Goal: Information Seeking & Learning: Learn about a topic

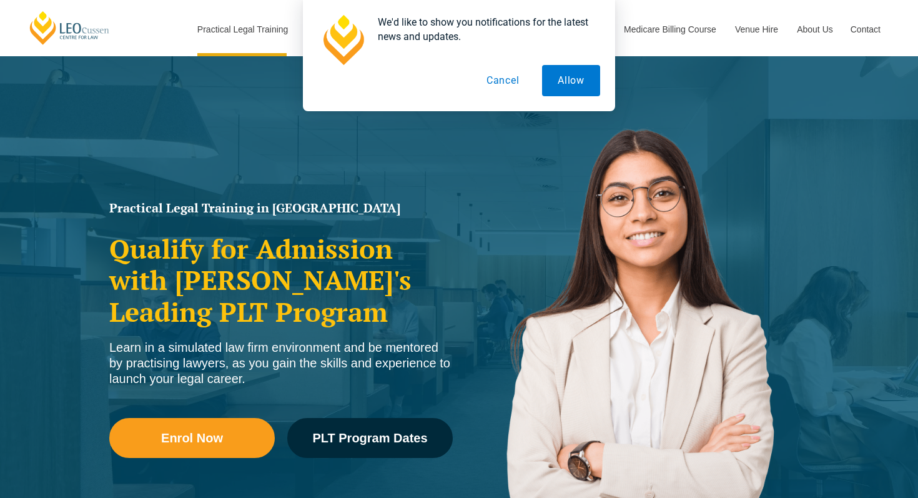
click at [505, 83] on button "Cancel" at bounding box center [503, 80] width 64 height 31
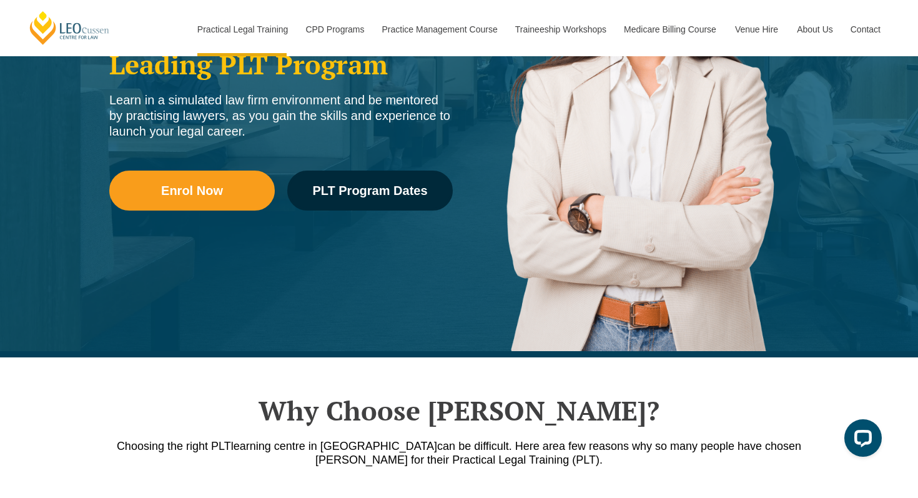
scroll to position [280, 0]
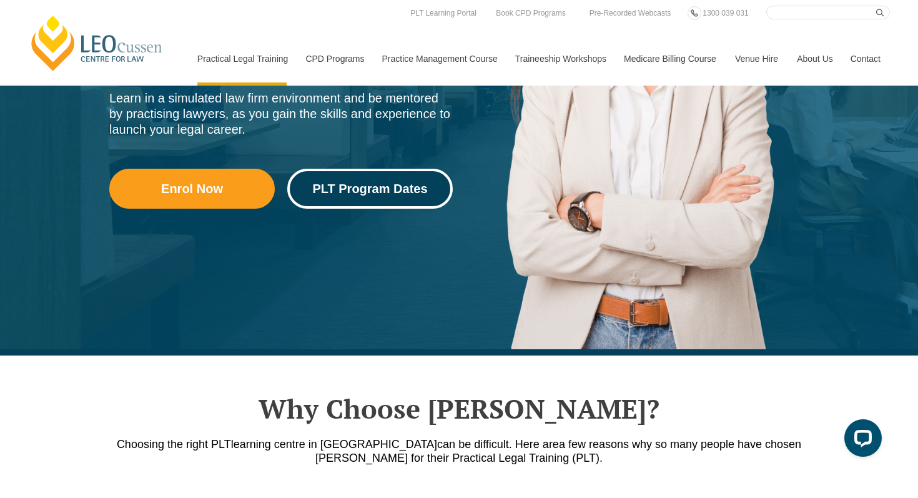
click at [307, 179] on link "PLT Program Dates" at bounding box center [369, 189] width 165 height 40
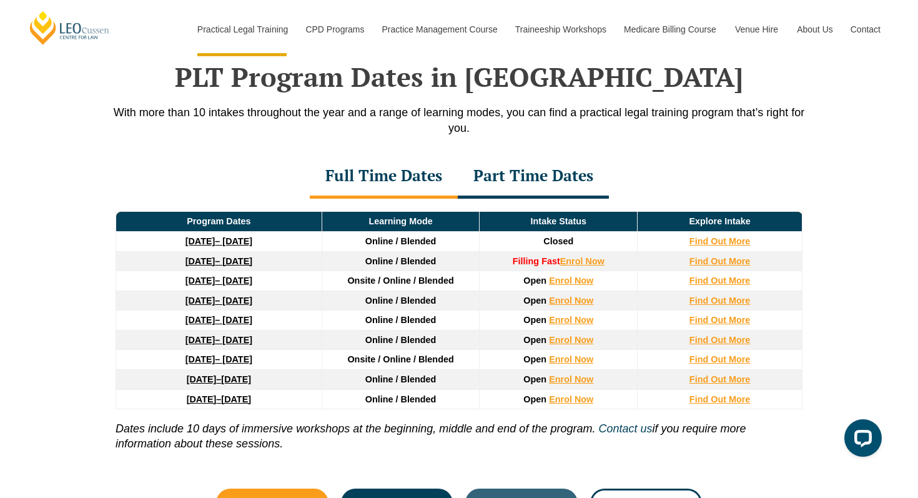
scroll to position [1630, 0]
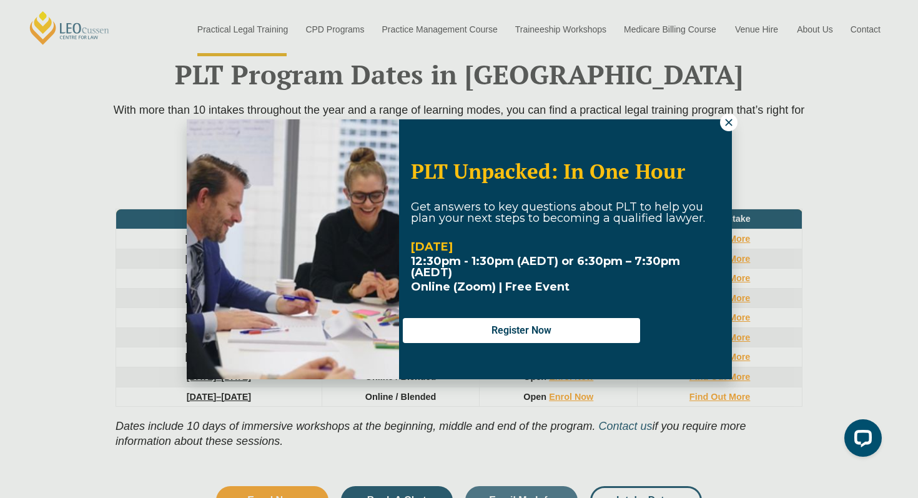
click at [725, 113] on div "PLT Unpacked: In One Hour Get answers to key questions about PLT to help you pl…" at bounding box center [459, 249] width 918 height 498
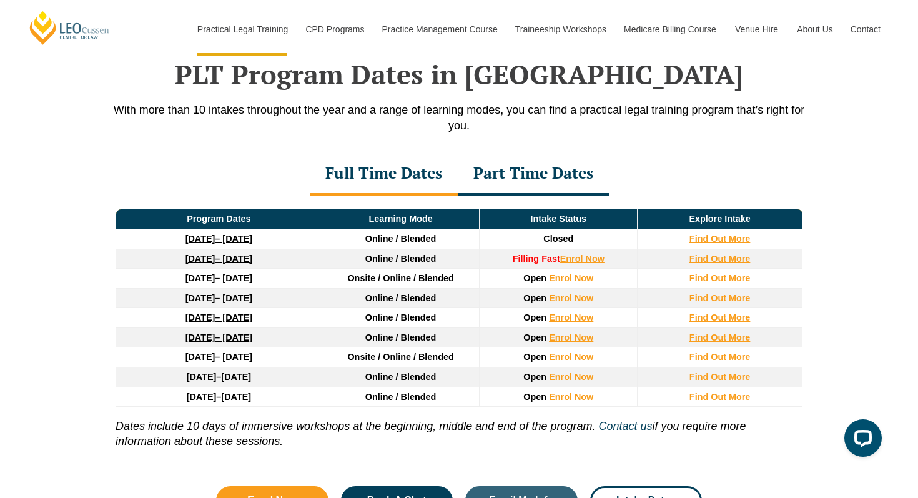
click at [401, 278] on span "Onsite / Online / Blended" at bounding box center [400, 278] width 106 height 10
click at [699, 282] on strong "Find Out More" at bounding box center [719, 278] width 61 height 10
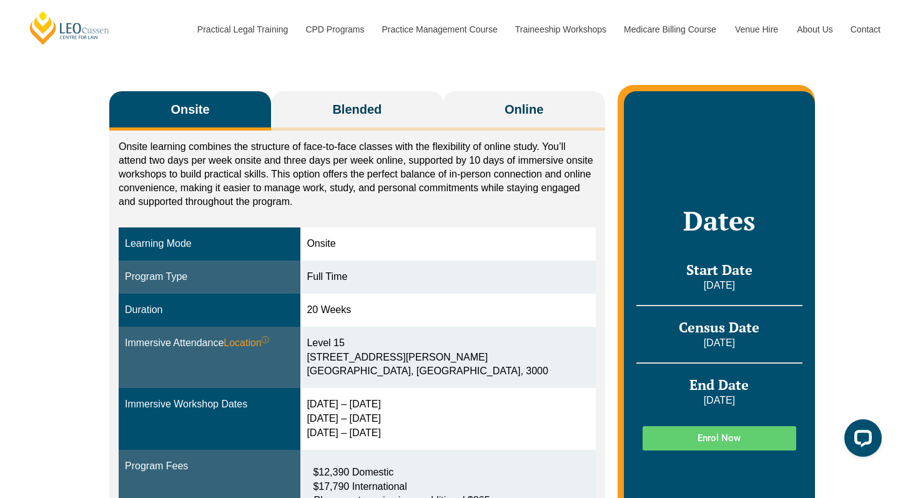
click at [347, 240] on div "Onsite" at bounding box center [448, 244] width 282 height 14
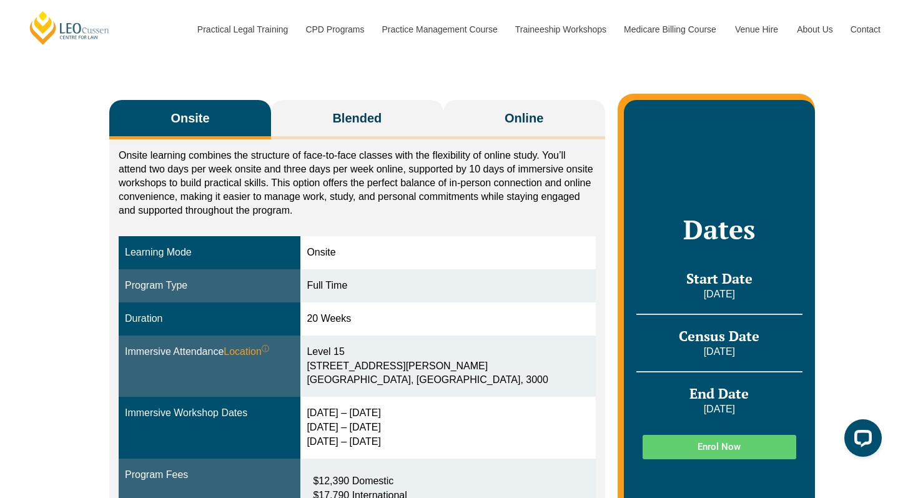
scroll to position [168, 0]
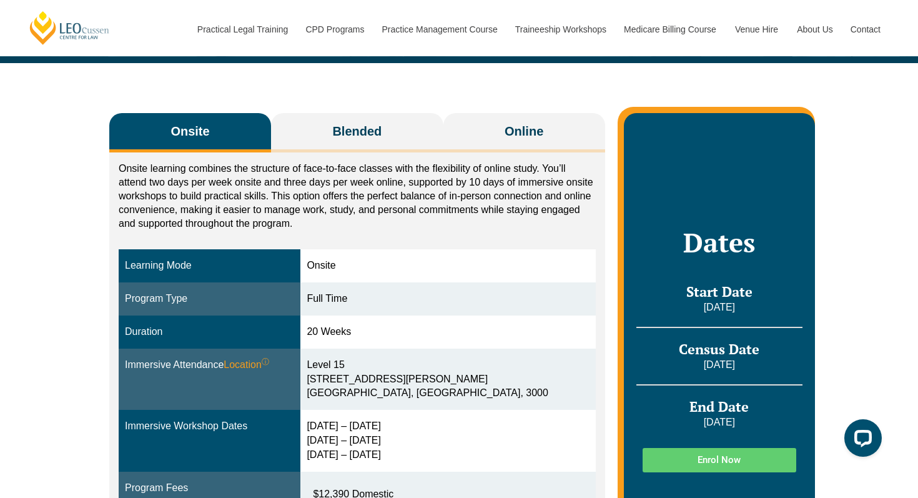
click at [348, 103] on div "Onsite Blended Online Onsite learning combines the structure of face-to-face cl…" at bounding box center [459, 352] width 712 height 579
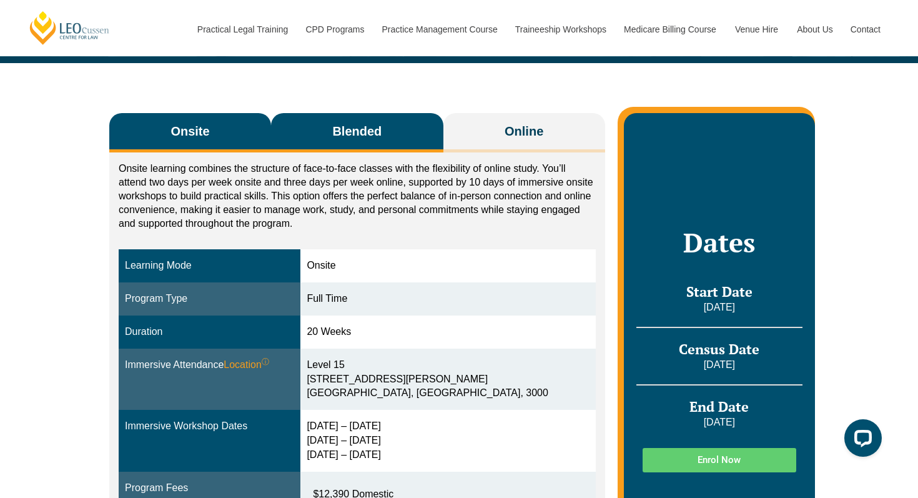
click at [349, 128] on span "Blended" at bounding box center [356, 130] width 49 height 17
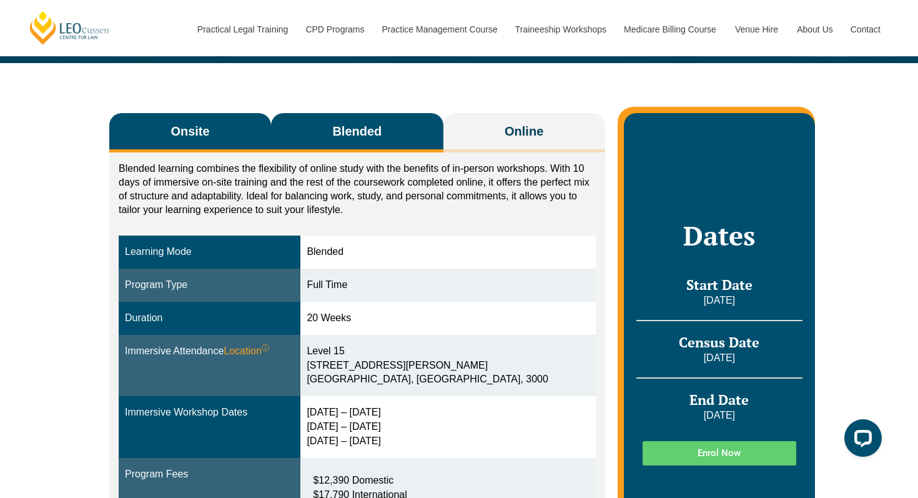
click at [191, 134] on span "Onsite" at bounding box center [189, 130] width 39 height 17
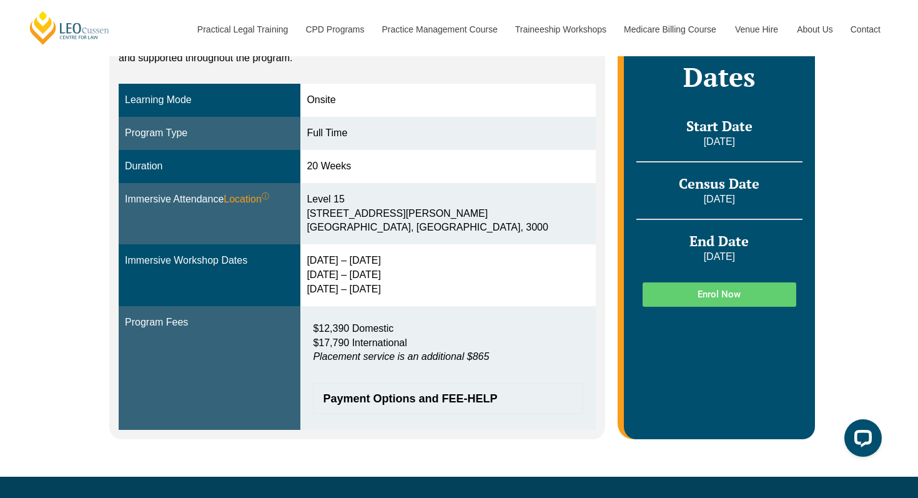
scroll to position [334, 0]
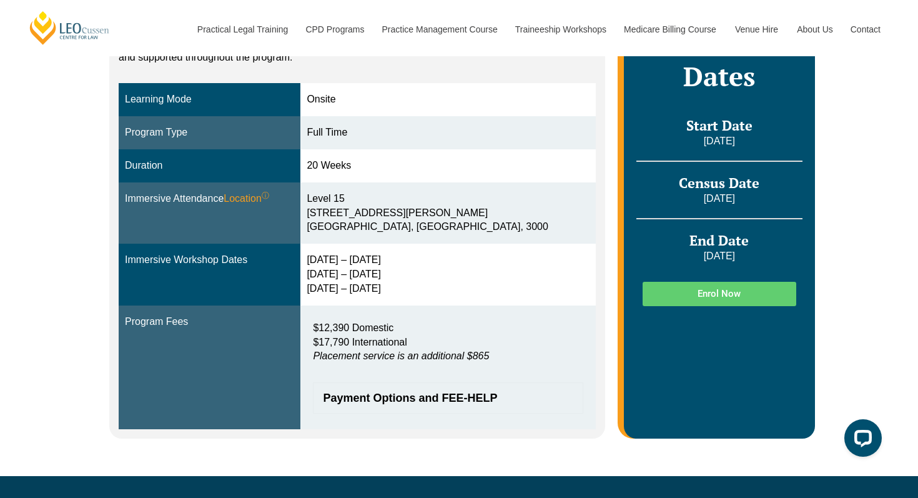
click at [402, 393] on span "Payment Options and FEE-HELP" at bounding box center [441, 397] width 237 height 11
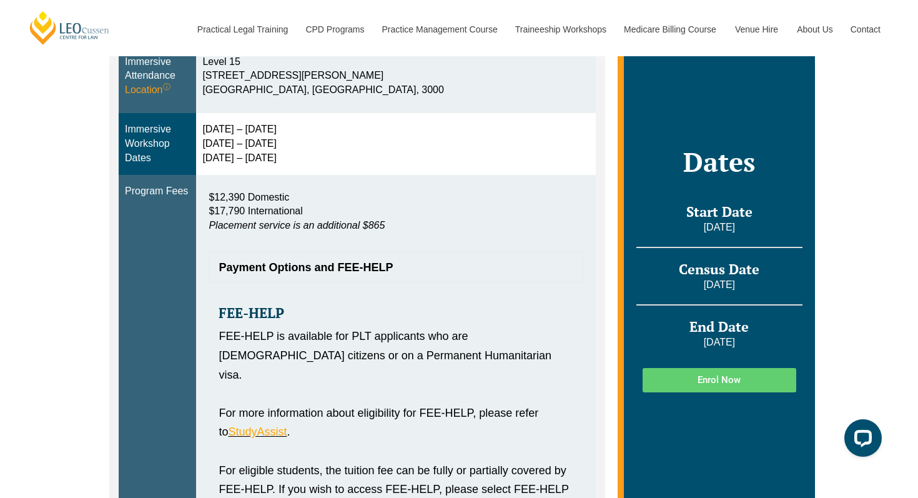
scroll to position [486, 0]
